Goal: Transaction & Acquisition: Obtain resource

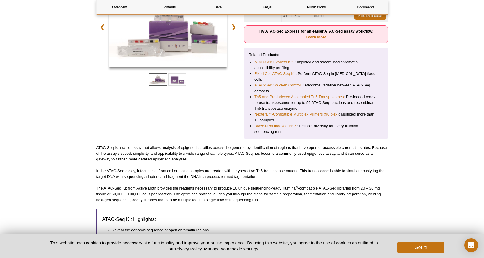
scroll to position [126, 0]
click at [275, 112] on link "Nextera™-Compatible Multiplex Primers (96 plex)" at bounding box center [296, 115] width 84 height 6
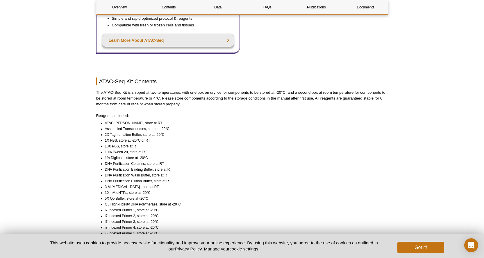
scroll to position [411, 0]
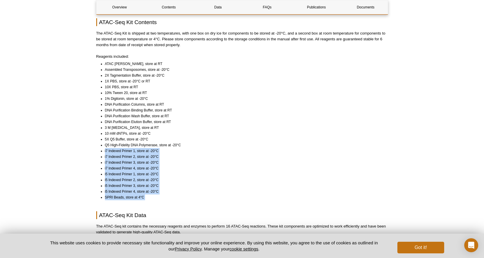
drag, startPoint x: 104, startPoint y: 146, endPoint x: 163, endPoint y: 197, distance: 78.2
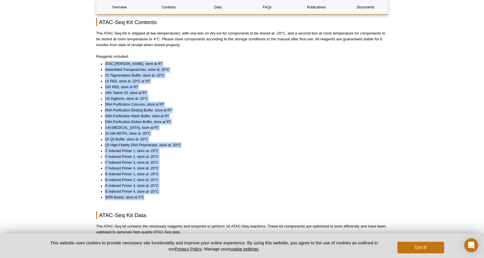
drag, startPoint x: 157, startPoint y: 194, endPoint x: 97, endPoint y: 60, distance: 146.6
click at [97, 61] on ul "ATAC Lysis Buffer, store at RT Assembled Transposomes, store at -20°C 2X Tagmen…" at bounding box center [239, 130] width 286 height 139
click at [139, 73] on li "2X Tagmentation Buffer, store at -20°C" at bounding box center [244, 76] width 278 height 6
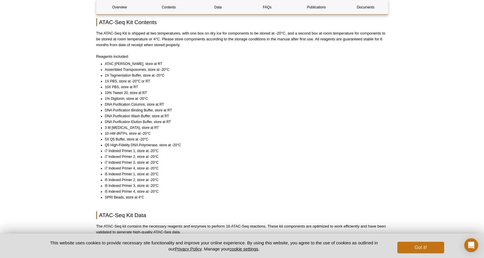
click at [124, 67] on li "Assembled Transposomes, store at -20°C" at bounding box center [244, 70] width 278 height 6
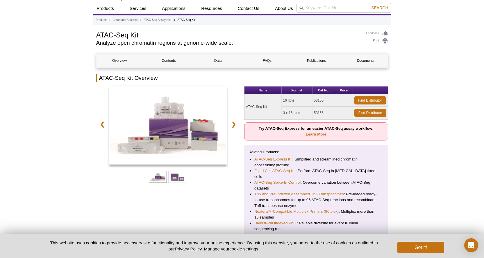
scroll to position [10, 0]
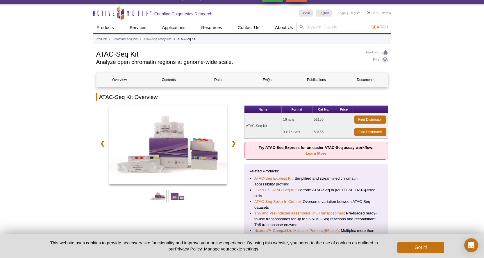
click at [316, 118] on td "53150" at bounding box center [323, 120] width 23 height 12
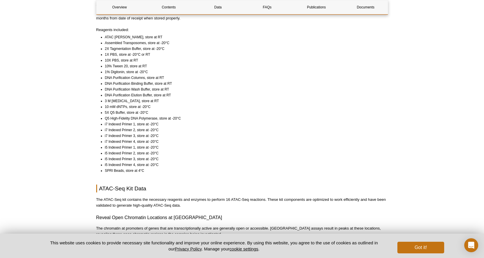
scroll to position [445, 0]
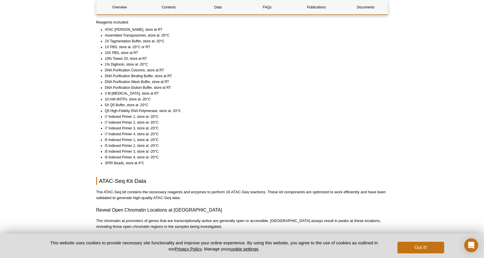
click at [114, 114] on li "i7 Indexed Primer 1, store at -20°C" at bounding box center [244, 117] width 278 height 6
click at [116, 120] on li "i7 Indexed Primer 2, store at -20°C" at bounding box center [244, 123] width 278 height 6
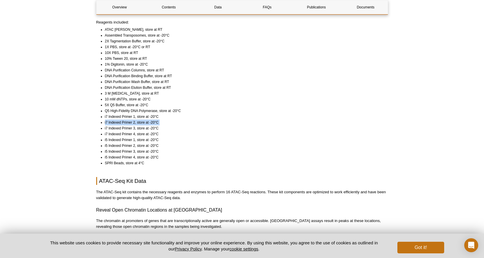
click at [116, 120] on li "i7 Indexed Primer 2, store at -20°C" at bounding box center [244, 123] width 278 height 6
click at [126, 137] on li "i5 Indexed Primer 1, store at -20°C" at bounding box center [244, 140] width 278 height 6
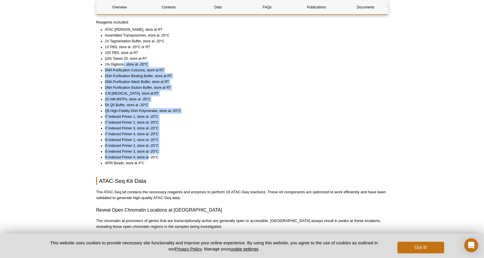
drag, startPoint x: 130, startPoint y: 82, endPoint x: 148, endPoint y: 150, distance: 70.4
click at [148, 150] on ul "ATAC Lysis Buffer, store at RT Assembled Transposomes, store at -20°C 2X Tagmen…" at bounding box center [239, 96] width 286 height 139
click at [146, 125] on li "i7 Indexed Primer 3, store at -20°C" at bounding box center [244, 128] width 278 height 6
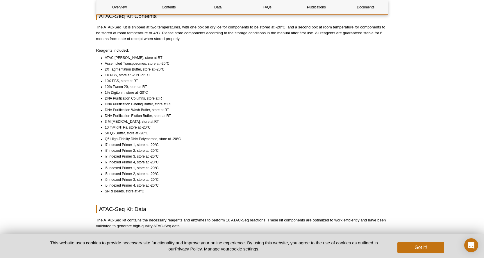
scroll to position [423, 0]
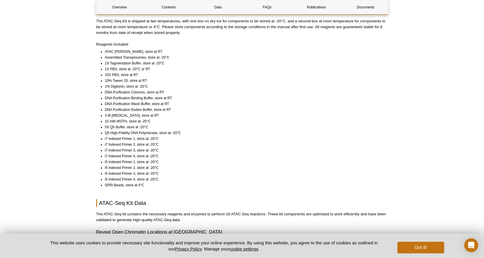
click at [134, 89] on li "DNA Purification Columns, store at RT" at bounding box center [244, 92] width 278 height 6
click at [140, 95] on li "DNA Purification Binding Buffer, store at RT" at bounding box center [244, 98] width 278 height 6
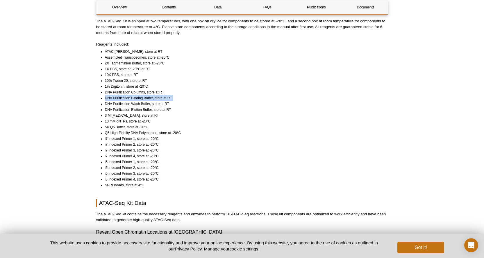
click at [140, 95] on li "DNA Purification Binding Buffer, store at RT" at bounding box center [244, 98] width 278 height 6
click at [144, 113] on li "3 M Sodium Acetate, store at RT" at bounding box center [244, 116] width 278 height 6
click at [177, 136] on li "i7 Indexed Primer 1, store at -20°C" at bounding box center [244, 139] width 278 height 6
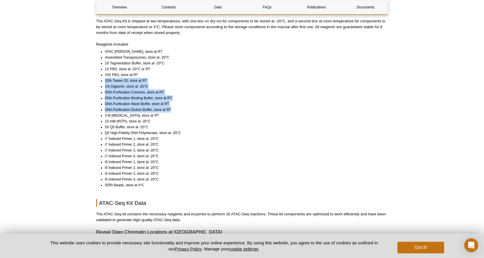
drag, startPoint x: 162, startPoint y: 66, endPoint x: 182, endPoint y: 101, distance: 40.5
click at [182, 101] on ul "ATAC Lysis Buffer, store at RT Assembled Transposomes, store at -20°C 2X Tagmen…" at bounding box center [239, 118] width 286 height 139
click at [182, 107] on li "DNA Purification Elution Buffer, store at RT" at bounding box center [244, 110] width 278 height 6
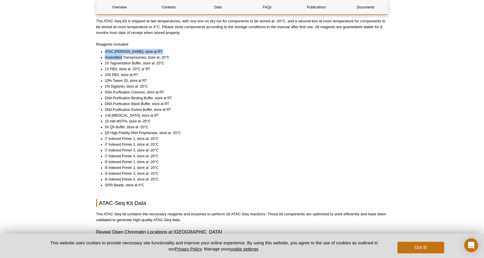
drag, startPoint x: 104, startPoint y: 46, endPoint x: 122, endPoint y: 49, distance: 17.7
click at [122, 49] on ul "ATAC Lysis Buffer, store at RT Assembled Transposomes, store at -20°C 2X Tagmen…" at bounding box center [239, 118] width 286 height 139
click at [115, 49] on li "ATAC Lysis Buffer, store at RT" at bounding box center [244, 52] width 278 height 6
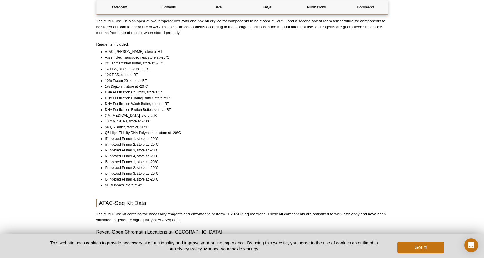
click at [125, 55] on li "Assembled Transposomes, store at -20°C" at bounding box center [244, 58] width 278 height 6
click at [121, 60] on li "2X Tagmentation Buffer, store at -20°C" at bounding box center [244, 63] width 278 height 6
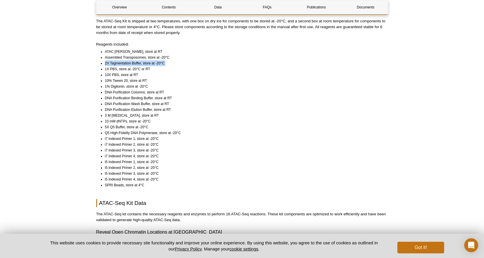
click at [121, 60] on li "2X Tagmentation Buffer, store at -20°C" at bounding box center [244, 63] width 278 height 6
click at [179, 72] on li "10X PBS, store at RT" at bounding box center [244, 75] width 278 height 6
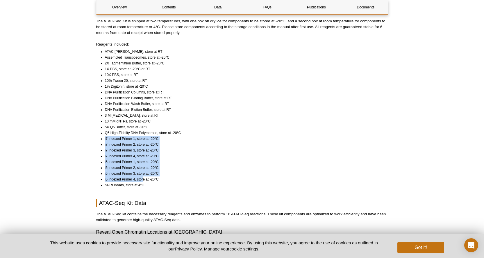
drag, startPoint x: 102, startPoint y: 132, endPoint x: 142, endPoint y: 176, distance: 60.0
click at [142, 176] on ul "ATAC Lysis Buffer, store at RT Assembled Transposomes, store at -20°C 2X Tagmen…" at bounding box center [239, 118] width 286 height 139
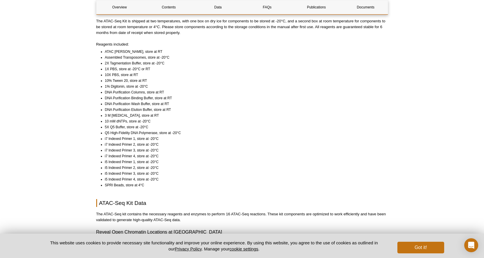
click at [123, 182] on li "SPRI Beads, store at 4°C" at bounding box center [244, 185] width 278 height 6
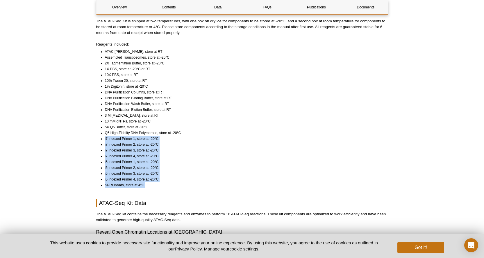
drag, startPoint x: 105, startPoint y: 133, endPoint x: 163, endPoint y: 183, distance: 76.8
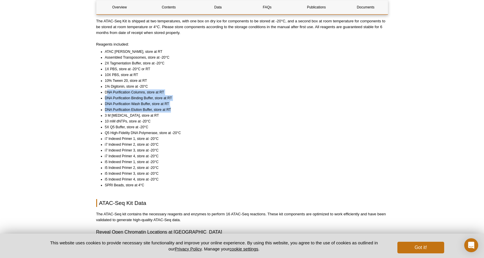
drag, startPoint x: 107, startPoint y: 85, endPoint x: 178, endPoint y: 104, distance: 73.6
click at [178, 104] on ul "ATAC Lysis Buffer, store at RT Assembled Transposomes, store at -20°C 2X Tagmen…" at bounding box center [239, 118] width 286 height 139
click at [178, 107] on li "DNA Purification Elution Buffer, store at RT" at bounding box center [244, 110] width 278 height 6
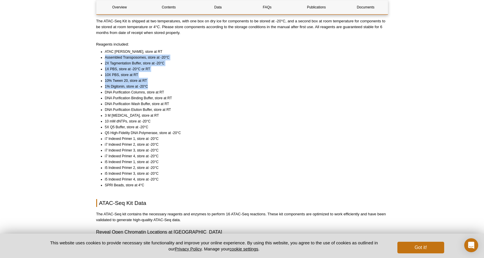
drag, startPoint x: 100, startPoint y: 53, endPoint x: 163, endPoint y: 79, distance: 68.1
click at [157, 79] on ul "ATAC Lysis Buffer, store at RT Assembled Transposomes, store at -20°C 2X Tagmen…" at bounding box center [239, 118] width 286 height 139
click at [166, 84] on li "1% Digitonin, store at -20°C" at bounding box center [244, 87] width 278 height 6
click at [143, 84] on li "1% Digitonin, store at -20°C" at bounding box center [244, 87] width 278 height 6
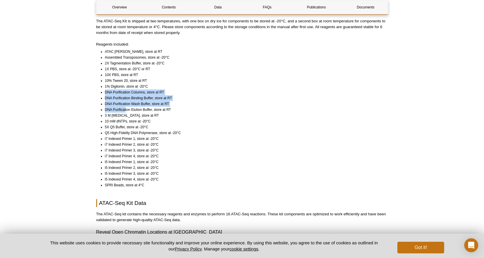
drag, startPoint x: 103, startPoint y: 84, endPoint x: 125, endPoint y: 101, distance: 27.5
click at [125, 101] on ul "ATAC Lysis Buffer, store at RT Assembled Transposomes, store at -20°C 2X Tagmen…" at bounding box center [239, 118] width 286 height 139
click at [133, 55] on li "Assembled Transposomes, store at -20°C" at bounding box center [244, 58] width 278 height 6
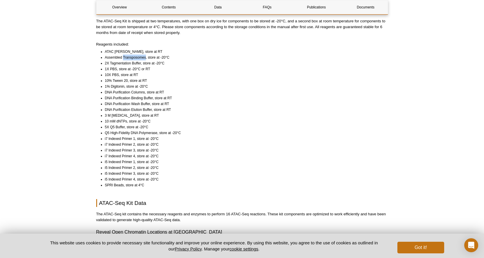
click at [133, 55] on li "Assembled Transposomes, store at -20°C" at bounding box center [244, 58] width 278 height 6
click at [138, 55] on li "Assembled Transposomes, store at -20°C" at bounding box center [244, 58] width 278 height 6
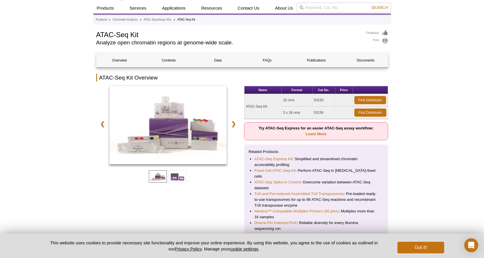
scroll to position [0, 0]
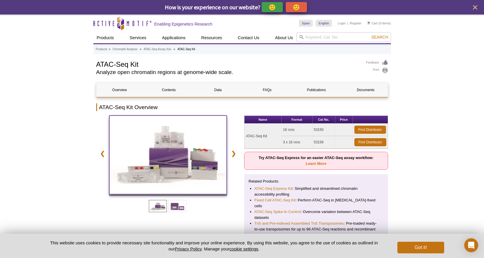
click at [166, 143] on img at bounding box center [168, 155] width 118 height 78
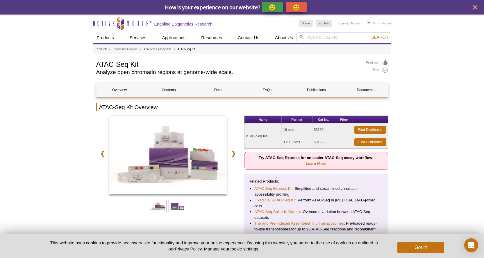
click at [244, 172] on div "Name Format Cat No. Price ATAC-Seq Kit 16 rxns 53150 Find Distributor 3 x 16 rx…" at bounding box center [316, 191] width 144 height 150
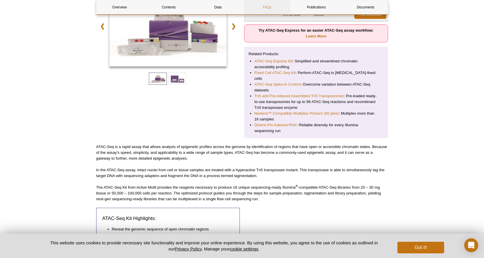
scroll to position [128, 0]
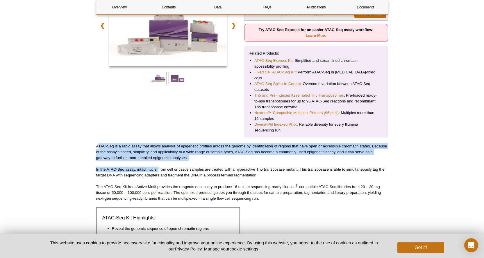
drag, startPoint x: 98, startPoint y: 139, endPoint x: 159, endPoint y: 156, distance: 63.2
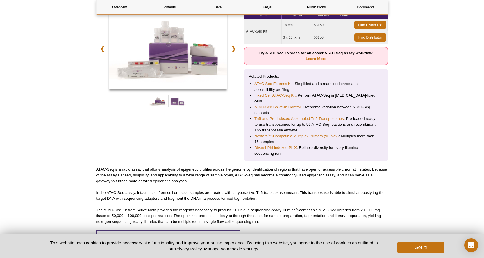
scroll to position [93, 0]
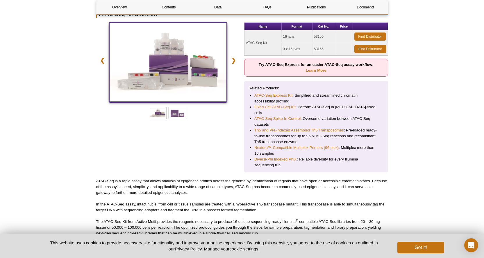
click at [196, 74] on img at bounding box center [168, 61] width 118 height 78
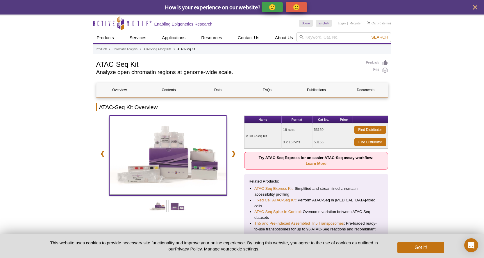
scroll to position [19, 0]
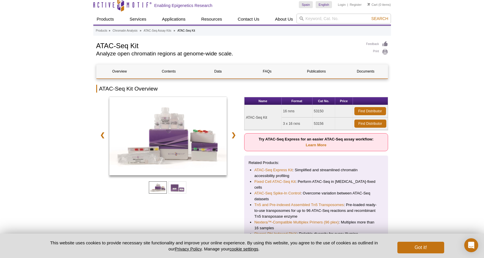
click at [288, 109] on td "16 rxns" at bounding box center [296, 111] width 31 height 12
click at [369, 111] on link "Find Distributor" at bounding box center [370, 111] width 32 height 8
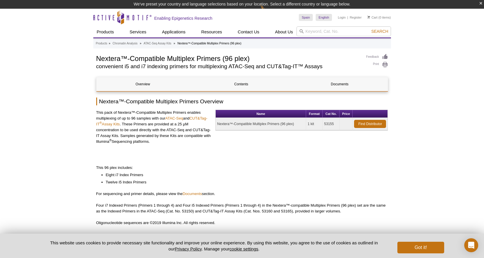
click at [244, 124] on td "Nextera™-Compatible Multiplex Primers (96 plex)" at bounding box center [260, 124] width 90 height 12
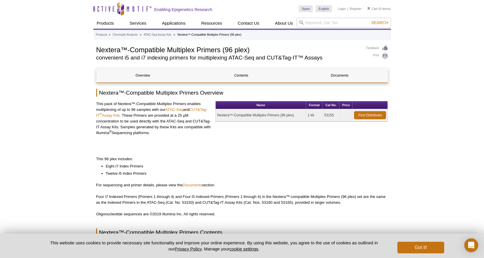
click at [136, 121] on p "This pack of Nextera™-Compatible Multiplex Primers enables multiplexing of up t…" at bounding box center [153, 118] width 115 height 35
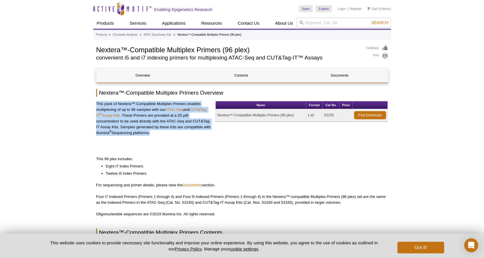
click at [136, 121] on p "This pack of Nextera™-Compatible Multiplex Primers enables multiplexing of up t…" at bounding box center [153, 118] width 115 height 35
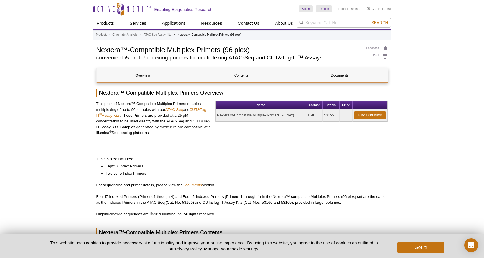
click at [119, 167] on li "Eight i7 Index Primers" at bounding box center [244, 167] width 276 height 6
click at [125, 174] on li "Twelve i5 Index Primers" at bounding box center [244, 174] width 276 height 6
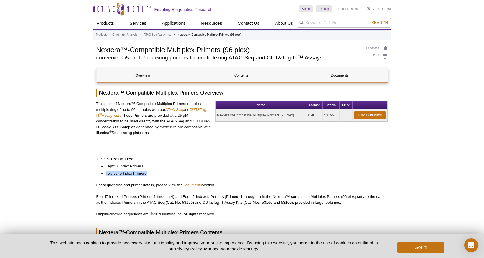
click at [125, 174] on li "Twelve i5 Index Primers" at bounding box center [244, 174] width 276 height 6
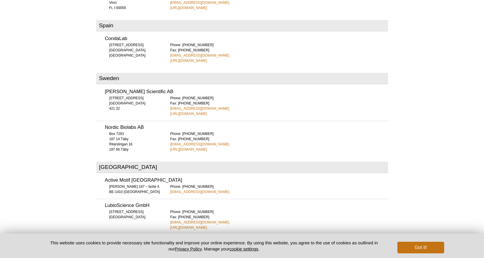
scroll to position [1986, 0]
